Goal: Check status

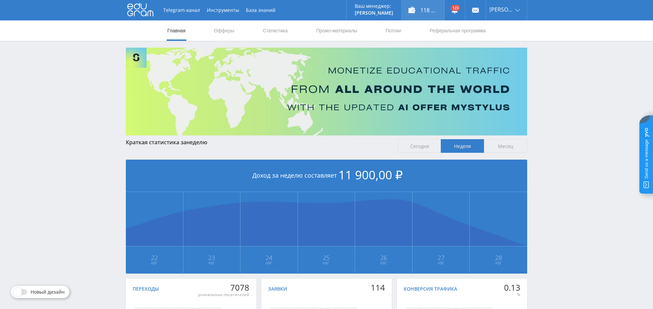
click at [435, 10] on div "118 250,00 ₽" at bounding box center [423, 10] width 43 height 20
click at [506, 50] on link "Выход" at bounding box center [506, 52] width 41 height 12
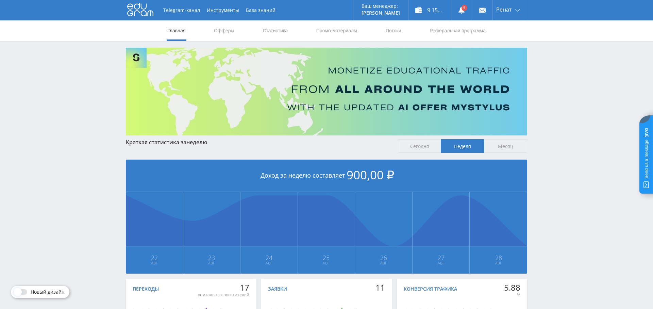
drag, startPoint x: 274, startPoint y: 28, endPoint x: 271, endPoint y: 141, distance: 113.0
click at [274, 28] on link "Статистика" at bounding box center [275, 30] width 27 height 20
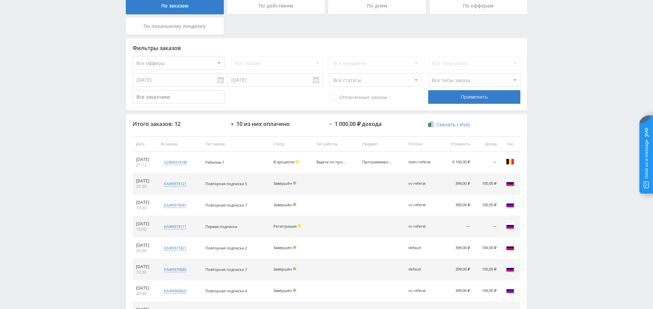
scroll to position [141, 0]
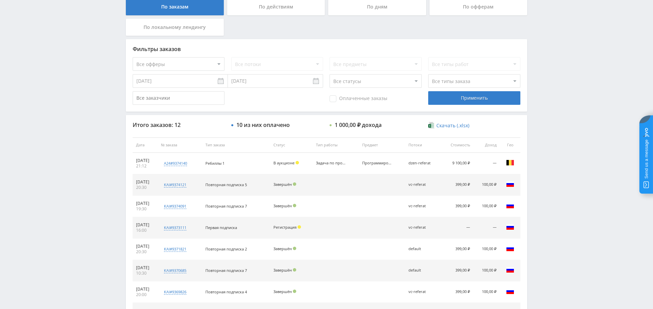
click at [375, 5] on div "По дням" at bounding box center [377, 6] width 98 height 17
click at [0, 0] on input "По дням" at bounding box center [0, 0] width 0 height 0
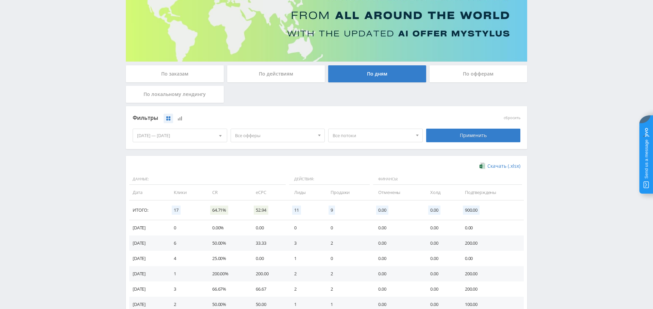
scroll to position [99, 0]
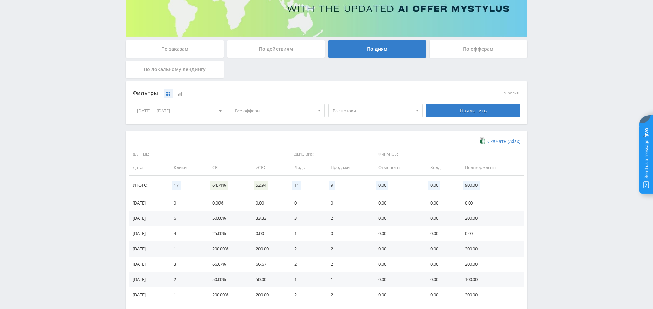
click at [269, 109] on span "Все офферы" at bounding box center [275, 110] width 80 height 13
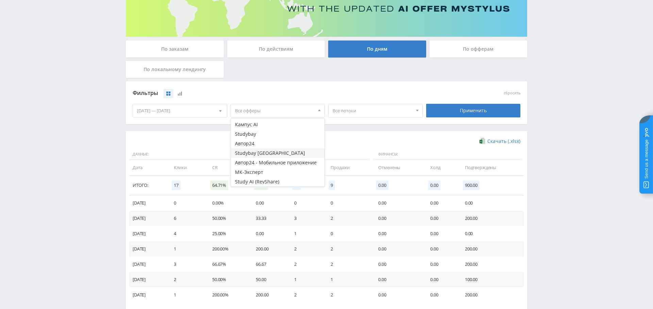
scroll to position [0, 0]
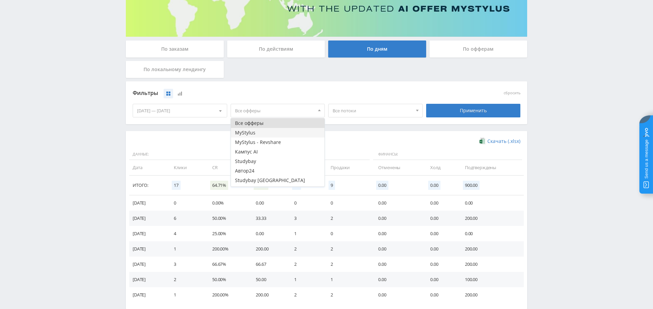
click at [272, 131] on button "MyStylus" at bounding box center [278, 133] width 94 height 10
drag, startPoint x: 257, startPoint y: 142, endPoint x: 287, endPoint y: 142, distance: 29.6
click at [257, 142] on button "MyStylus - Revshare" at bounding box center [278, 143] width 94 height 10
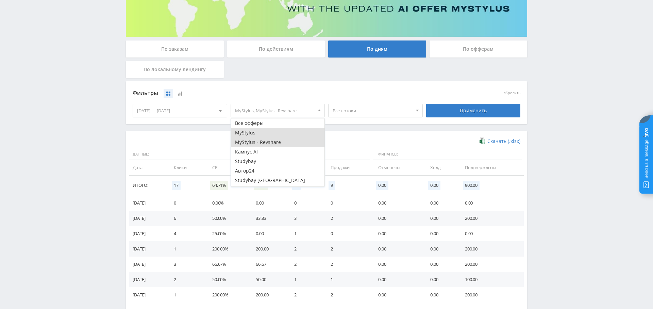
click at [455, 110] on div "Применить" at bounding box center [473, 111] width 95 height 14
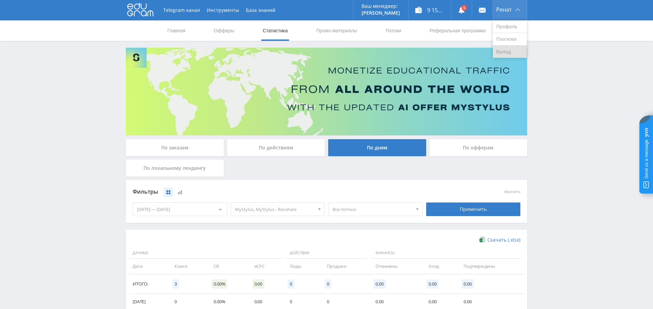
click at [507, 53] on link "Выход" at bounding box center [510, 52] width 34 height 12
